Goal: Information Seeking & Learning: Learn about a topic

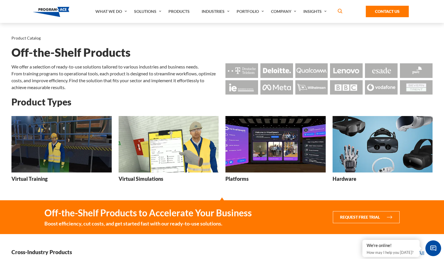
click at [43, 179] on h3 "Virtual Training" at bounding box center [29, 178] width 36 height 7
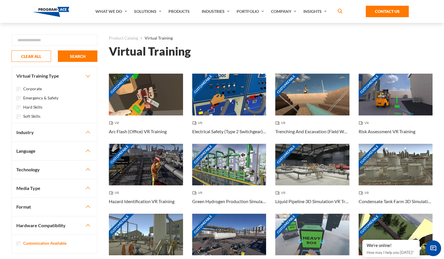
scroll to position [6, 0]
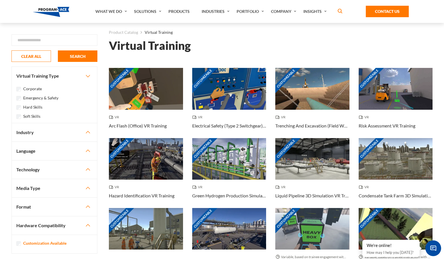
click at [47, 98] on label "Emergency & Safety" at bounding box center [40, 98] width 35 height 6
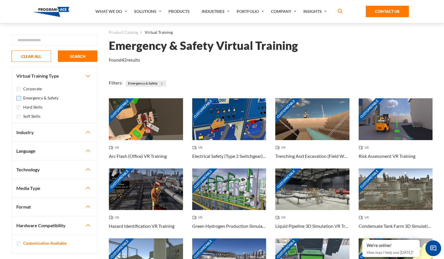
scroll to position [17, 0]
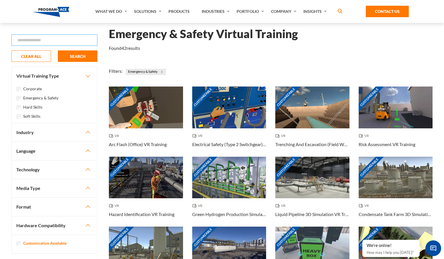
click at [80, 41] on input "Search" at bounding box center [54, 39] width 86 height 11
type input "******"
click at [58, 50] on button "SEARCH" at bounding box center [78, 55] width 40 height 11
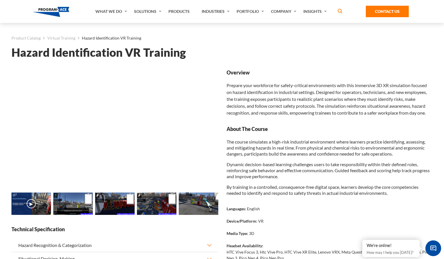
click at [305, 163] on p "Dynamic decision-based learning challenges users to take responsibility within …" at bounding box center [329, 170] width 206 height 18
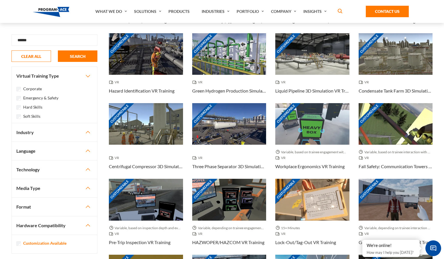
scroll to position [141, 0]
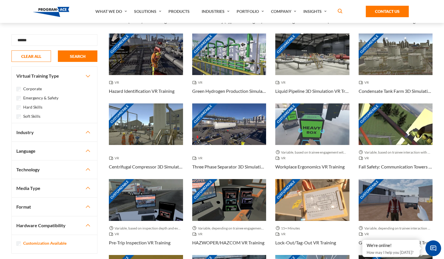
click at [341, 9] on icon "button" at bounding box center [340, 11] width 5 height 7
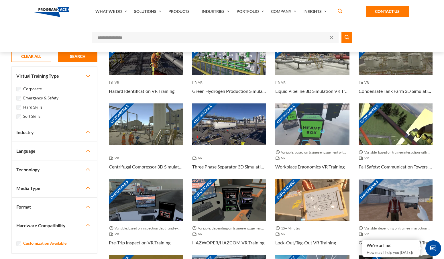
click at [3, 234] on main "CLOSE Search ****** CLEAR ALL SEARCH FILTER Virtual Training Type Corporate" at bounding box center [222, 186] width 444 height 608
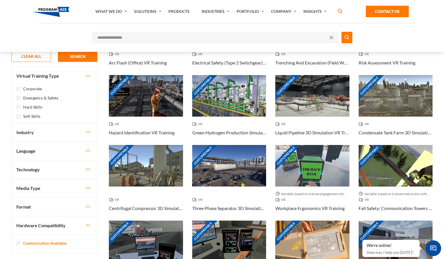
scroll to position [0, 0]
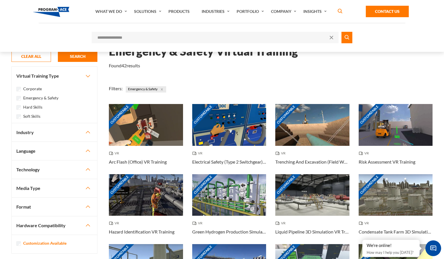
click at [330, 37] on span at bounding box center [331, 37] width 3 height 3
click at [265, 36] on input "Search" at bounding box center [215, 37] width 247 height 11
paste input "**********"
type input "**********"
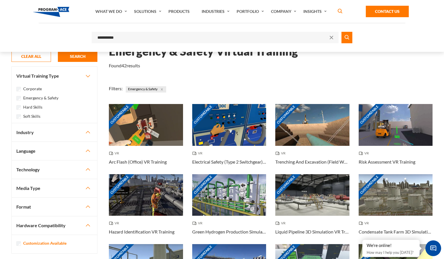
click at [341, 32] on button "submit" at bounding box center [346, 37] width 11 height 11
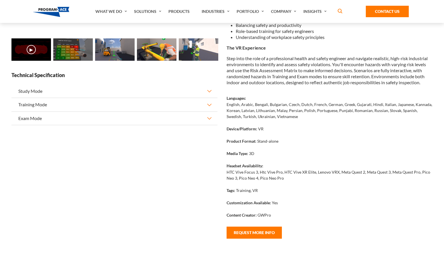
scroll to position [91, 0]
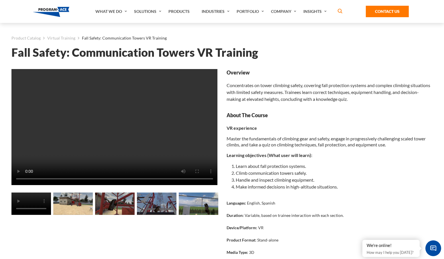
click at [297, 107] on div "Overview Concentrates on tower climbing safety, covering fall protection system…" at bounding box center [329, 189] width 206 height 241
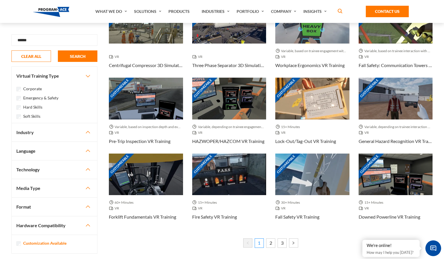
scroll to position [248, 0]
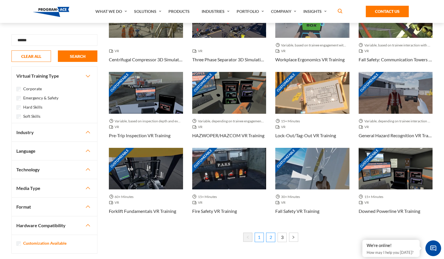
click at [269, 237] on link "2" at bounding box center [270, 236] width 9 height 9
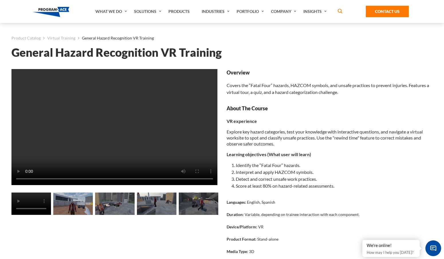
scroll to position [106, 0]
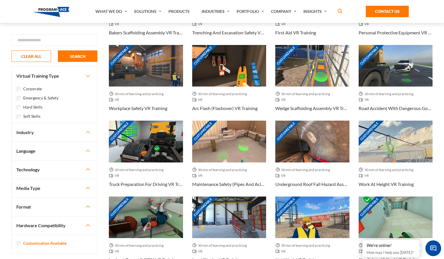
scroll to position [212, 0]
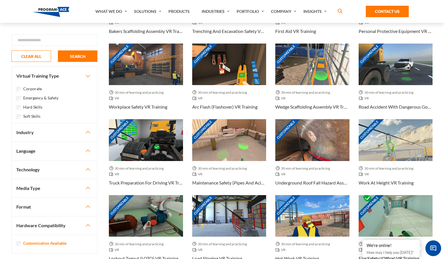
click at [87, 133] on button "Industry" at bounding box center [54, 132] width 85 height 18
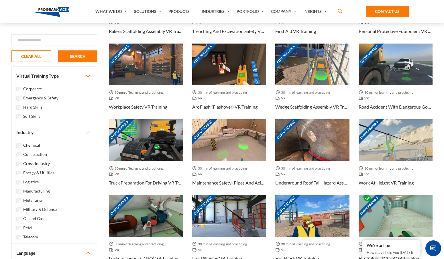
click at [40, 152] on label "Construction" at bounding box center [35, 154] width 24 height 6
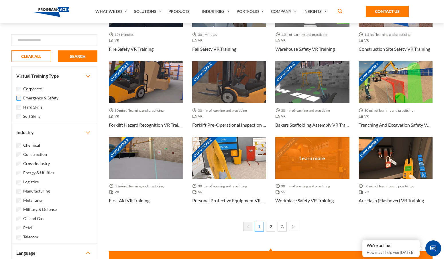
scroll to position [267, 0]
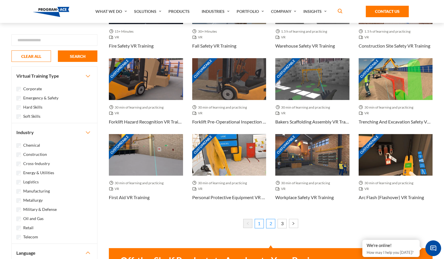
click at [270, 225] on link "2" at bounding box center [270, 223] width 9 height 9
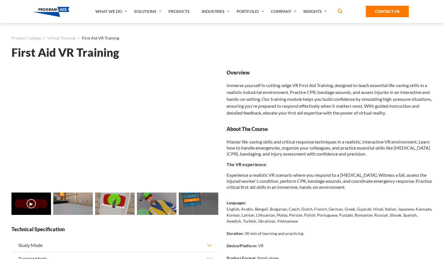
scroll to position [123, 0]
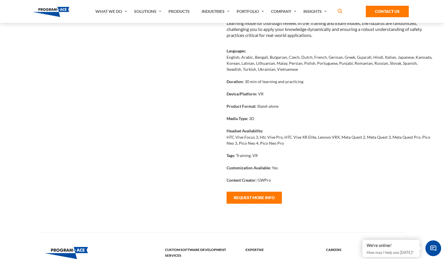
scroll to position [208, 0]
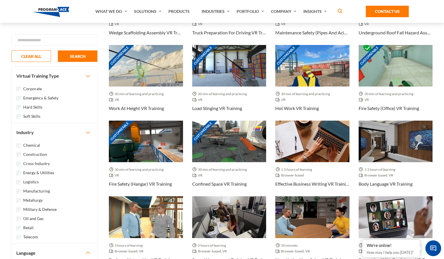
scroll to position [135, 0]
